Goal: Complete application form

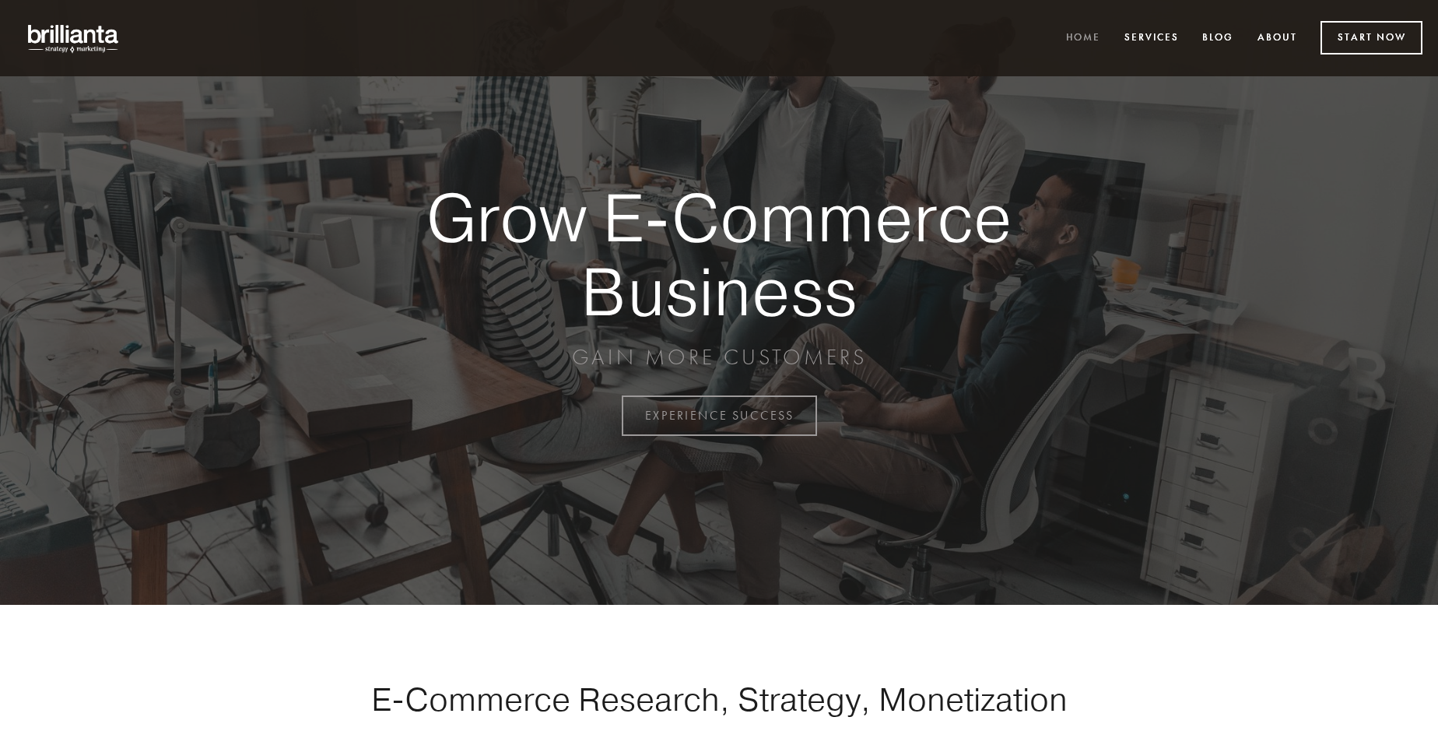
scroll to position [4078, 0]
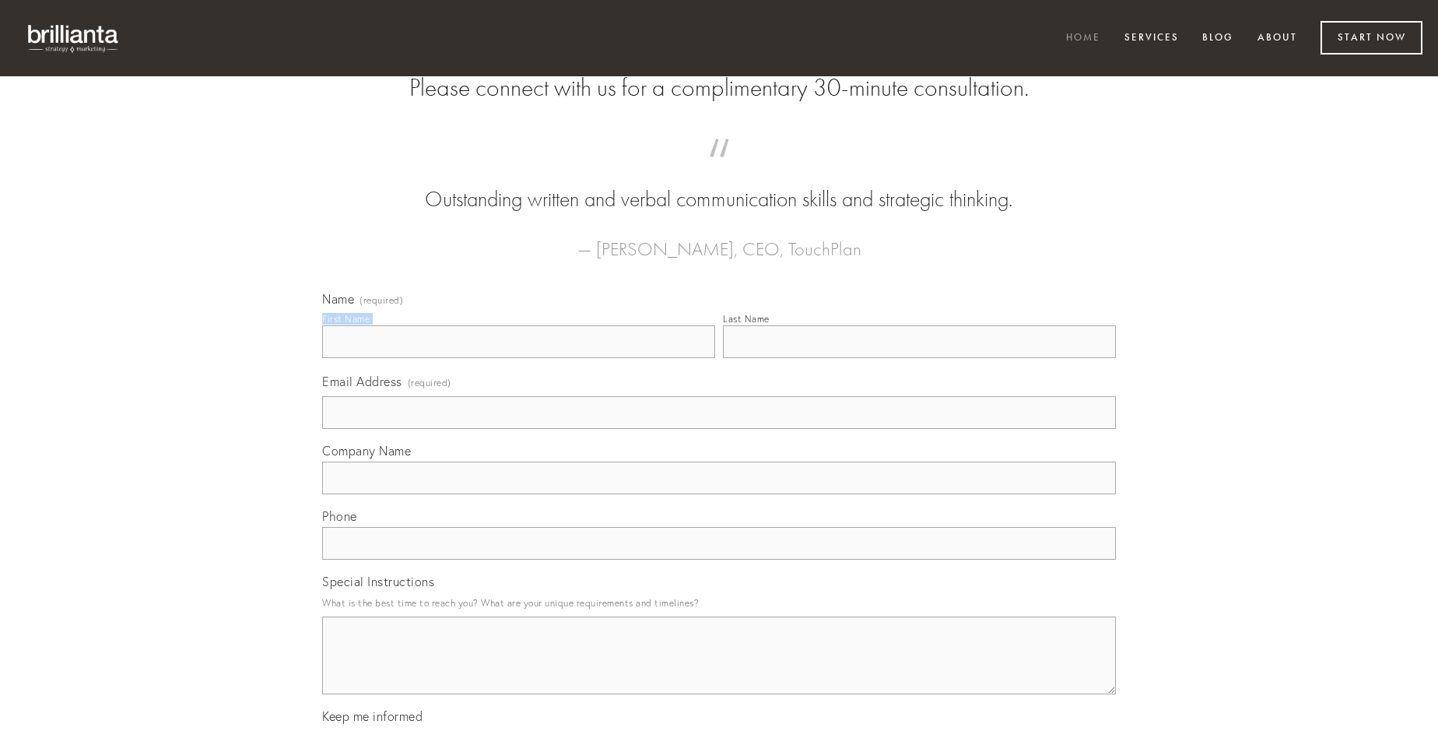
type input "[PERSON_NAME]"
click at [919, 358] on input "Last Name" at bounding box center [919, 341] width 393 height 33
type input "[PERSON_NAME]"
click at [719, 429] on input "Email Address (required)" at bounding box center [719, 412] width 794 height 33
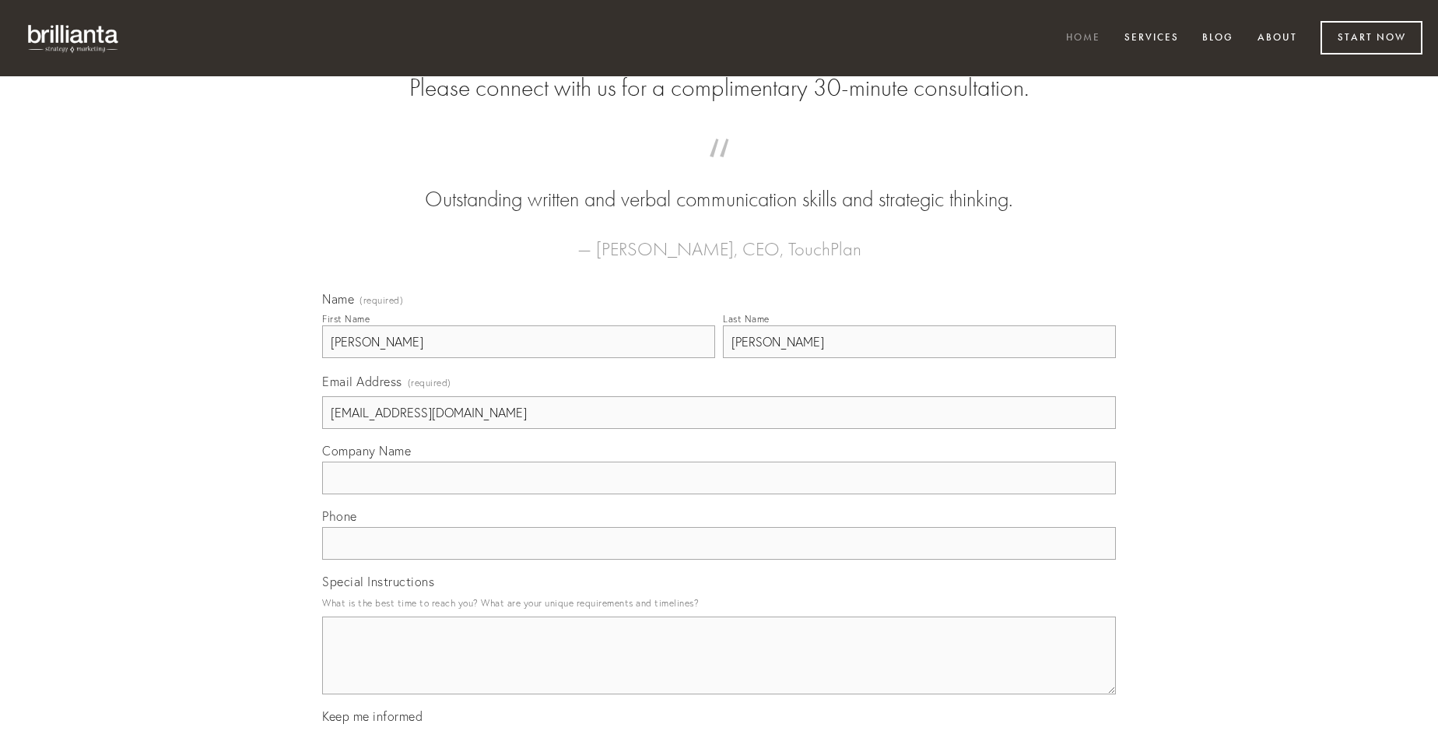
type input "[EMAIL_ADDRESS][DOMAIN_NAME]"
click at [719, 494] on input "Company Name" at bounding box center [719, 477] width 794 height 33
type input "conatus"
click at [719, 559] on input "text" at bounding box center [719, 543] width 794 height 33
